Goal: Task Accomplishment & Management: Manage account settings

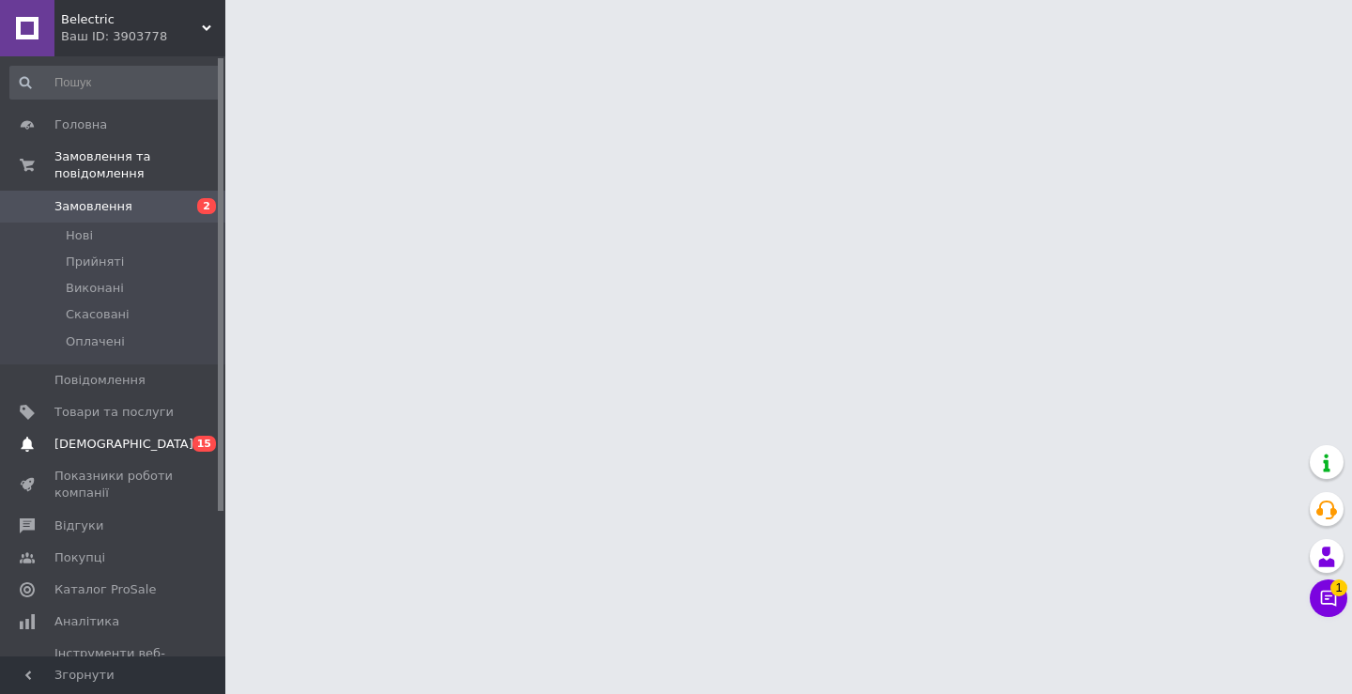
click at [186, 435] on span "0 15" at bounding box center [200, 443] width 52 height 17
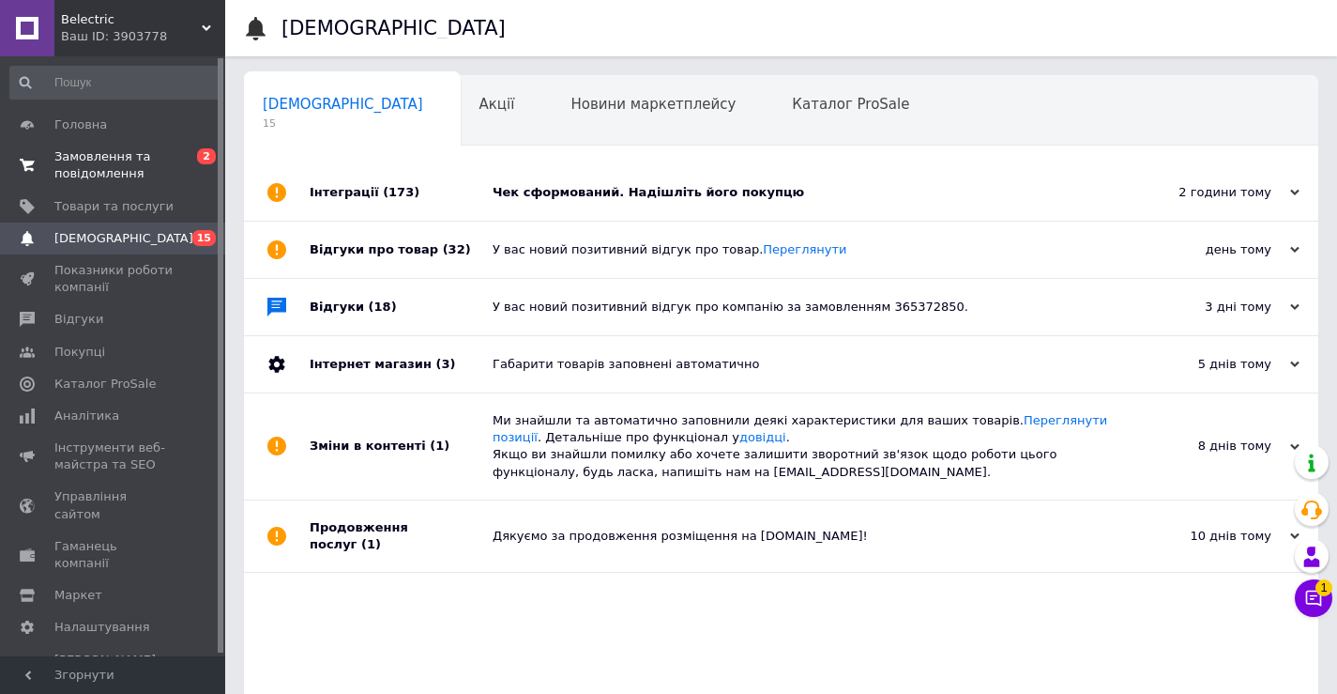
click at [191, 156] on span "0 2" at bounding box center [200, 165] width 52 height 34
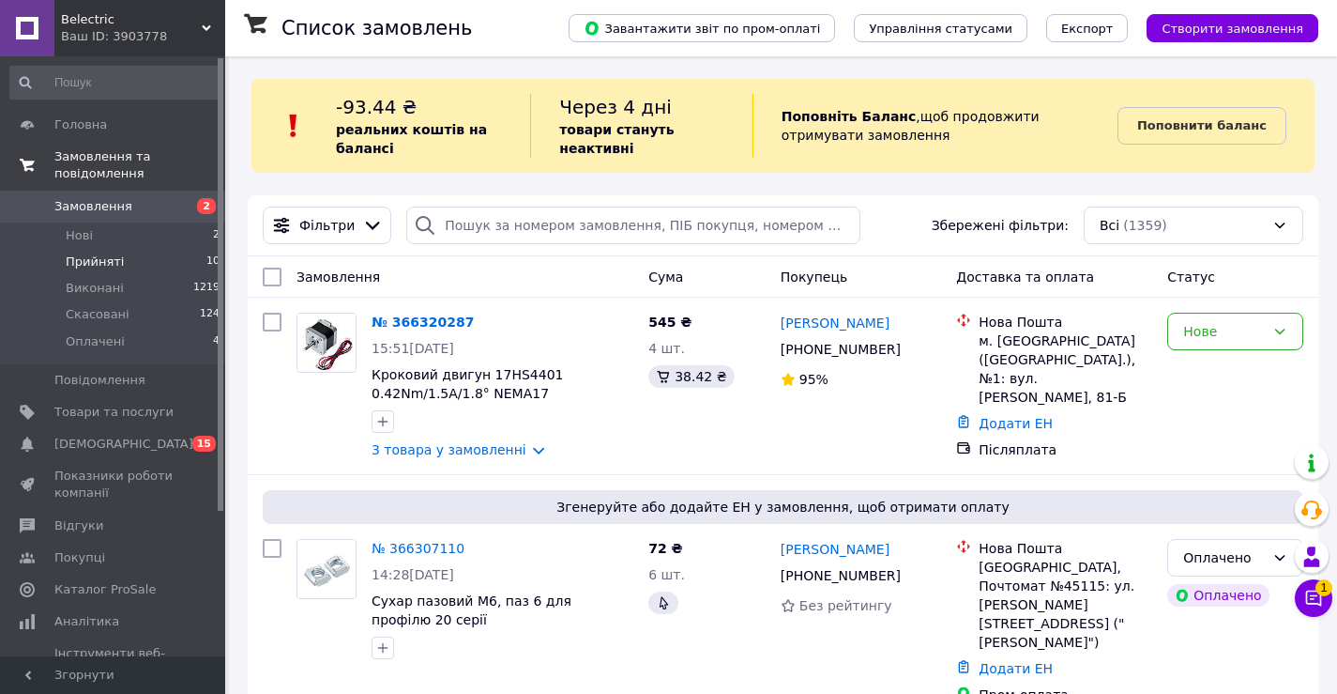
click at [116, 253] on span "Прийняті" at bounding box center [95, 261] width 58 height 17
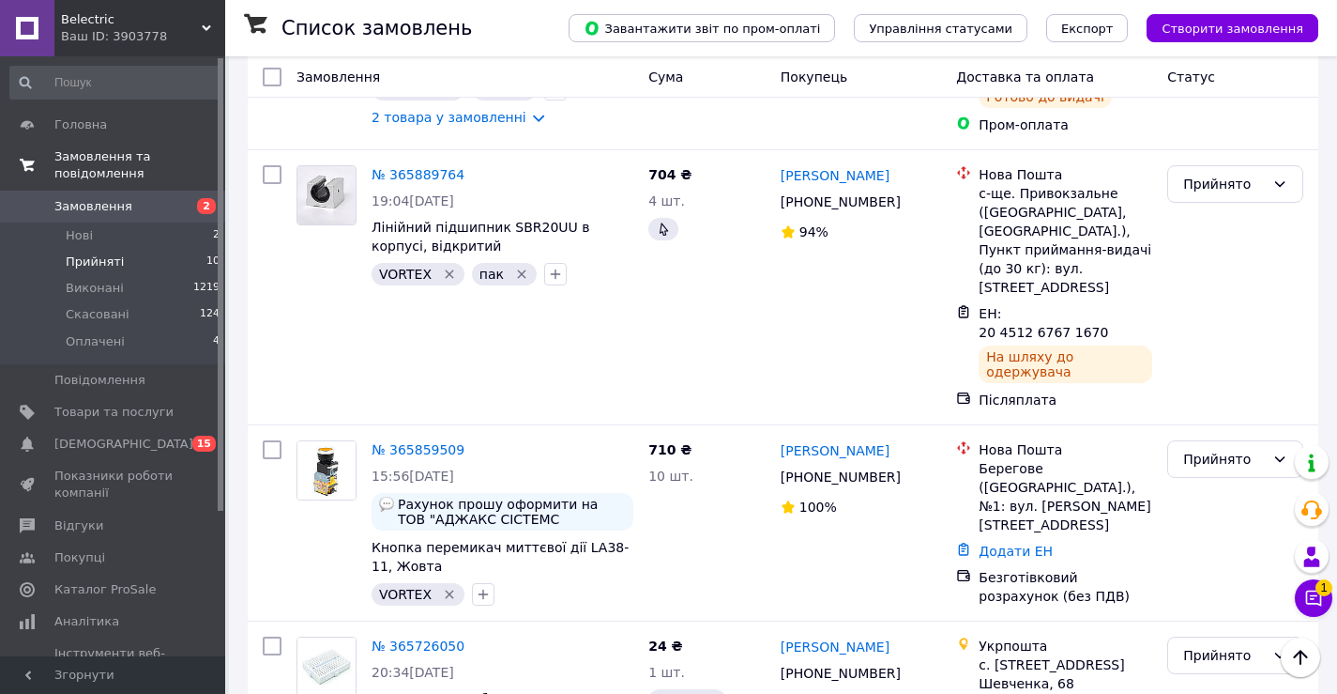
scroll to position [1567, 0]
